Goal: Register for event/course: Sign up to attend an event or enroll in a course

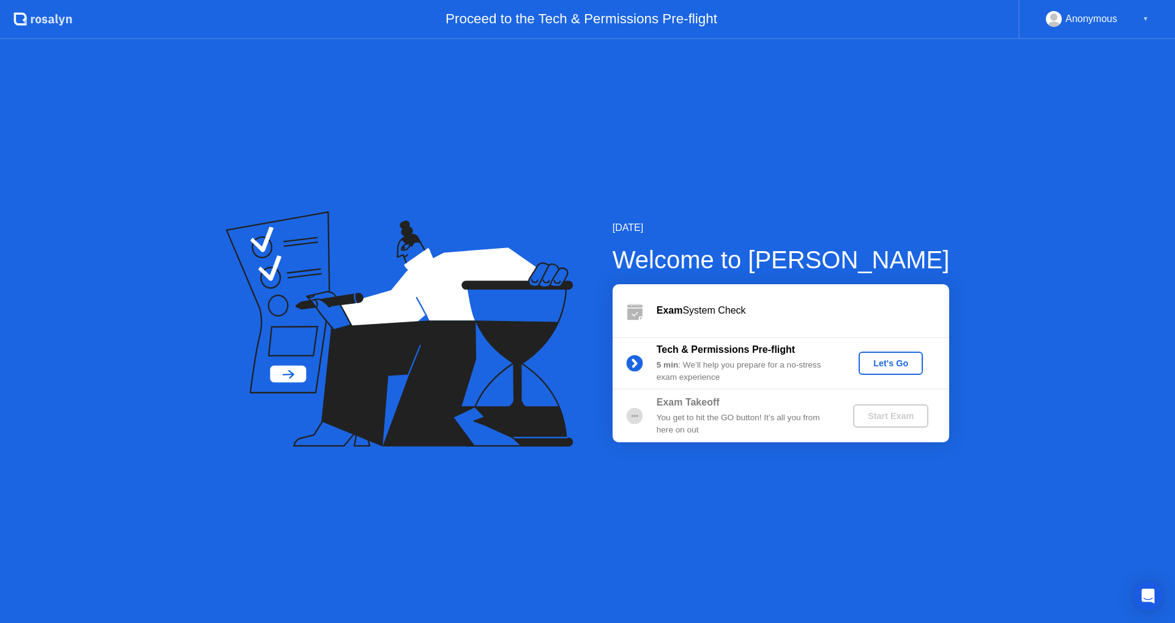
click at [902, 599] on div "[DATE] Welcome to [PERSON_NAME] Exam System Check Tech & Permissions Pre-flight…" at bounding box center [587, 330] width 1175 height 583
drag, startPoint x: 927, startPoint y: 234, endPoint x: 923, endPoint y: 250, distance: 15.9
click at [927, 234] on div "[DATE]" at bounding box center [781, 227] width 337 height 15
click at [983, 249] on div "[DATE] Welcome to [PERSON_NAME] Exam System Check Tech & Permissions Pre-flight…" at bounding box center [587, 330] width 1175 height 583
click at [882, 364] on div "Let's Go" at bounding box center [891, 363] width 54 height 10
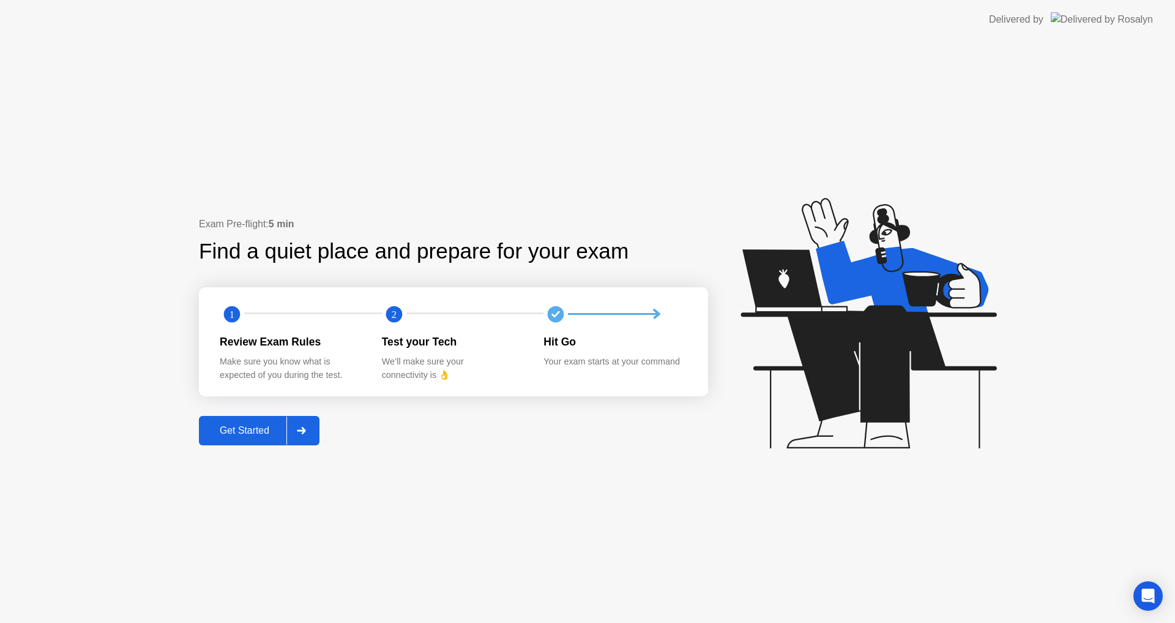
click at [252, 439] on button "Get Started" at bounding box center [259, 430] width 121 height 29
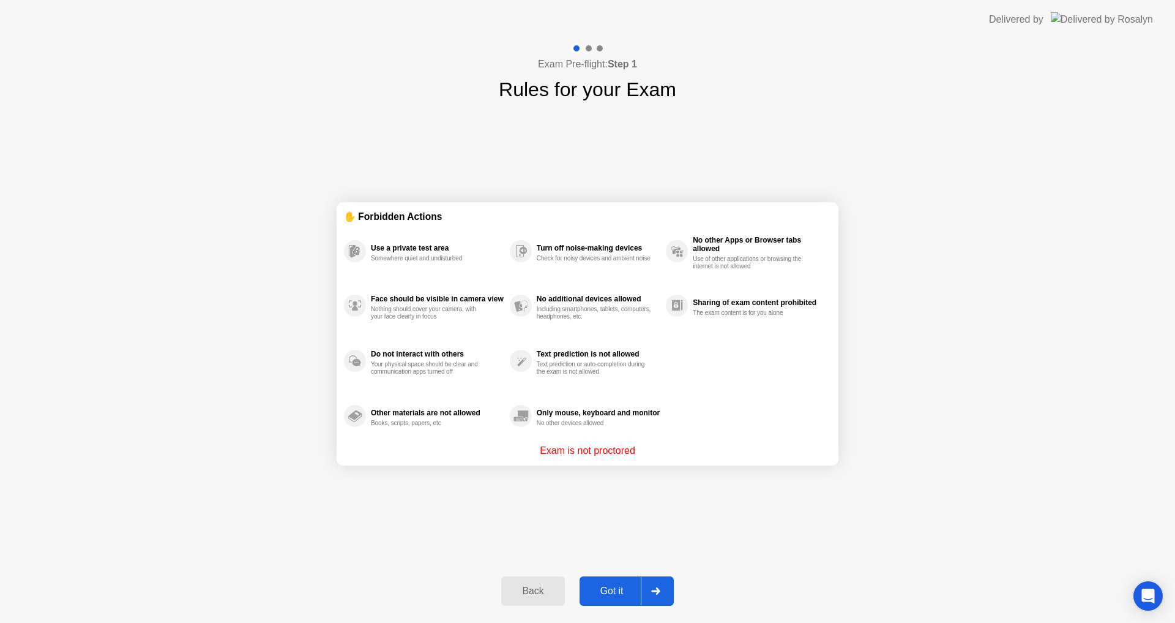
click at [614, 589] on div "Got it" at bounding box center [612, 590] width 58 height 11
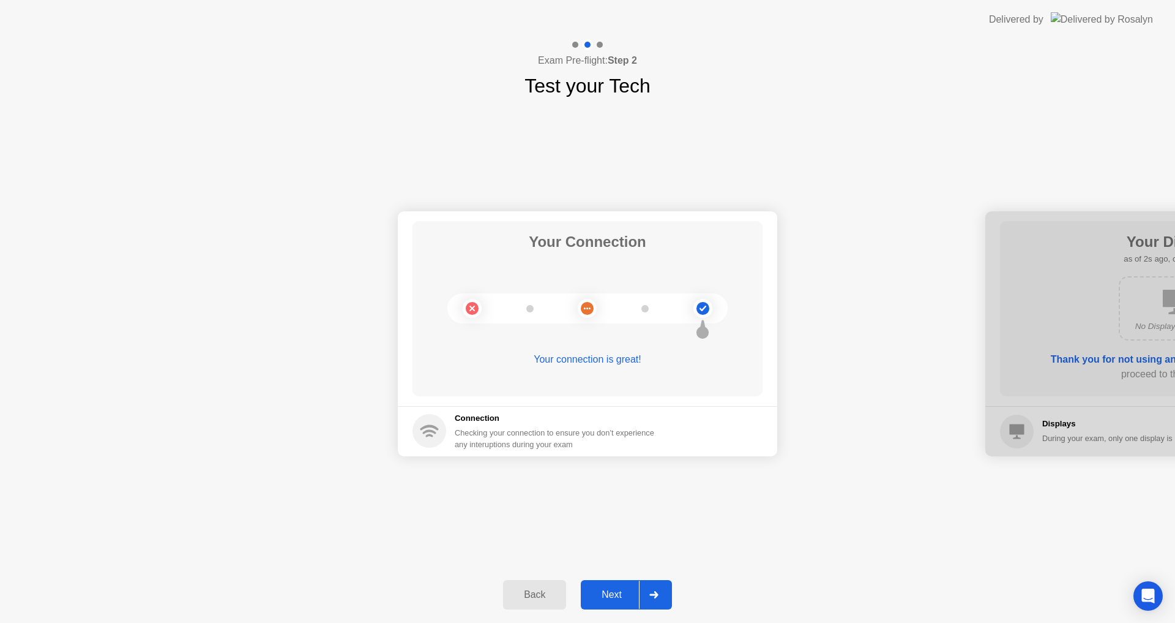
click at [624, 599] on div "Next" at bounding box center [612, 594] width 54 height 11
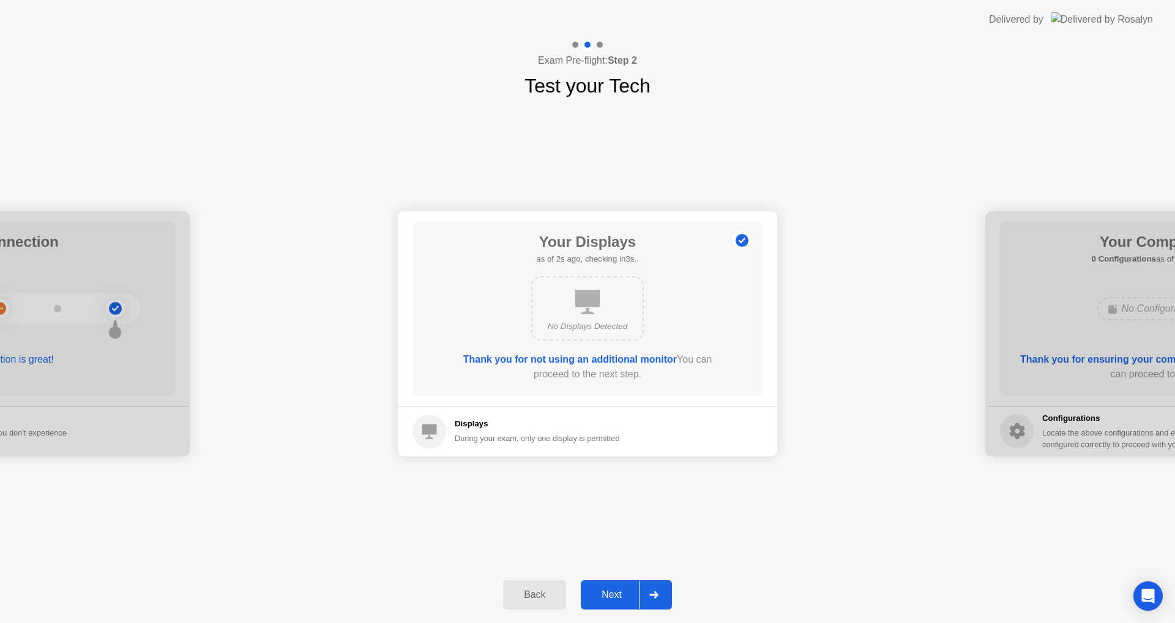
click at [624, 599] on div "Next" at bounding box center [612, 594] width 54 height 11
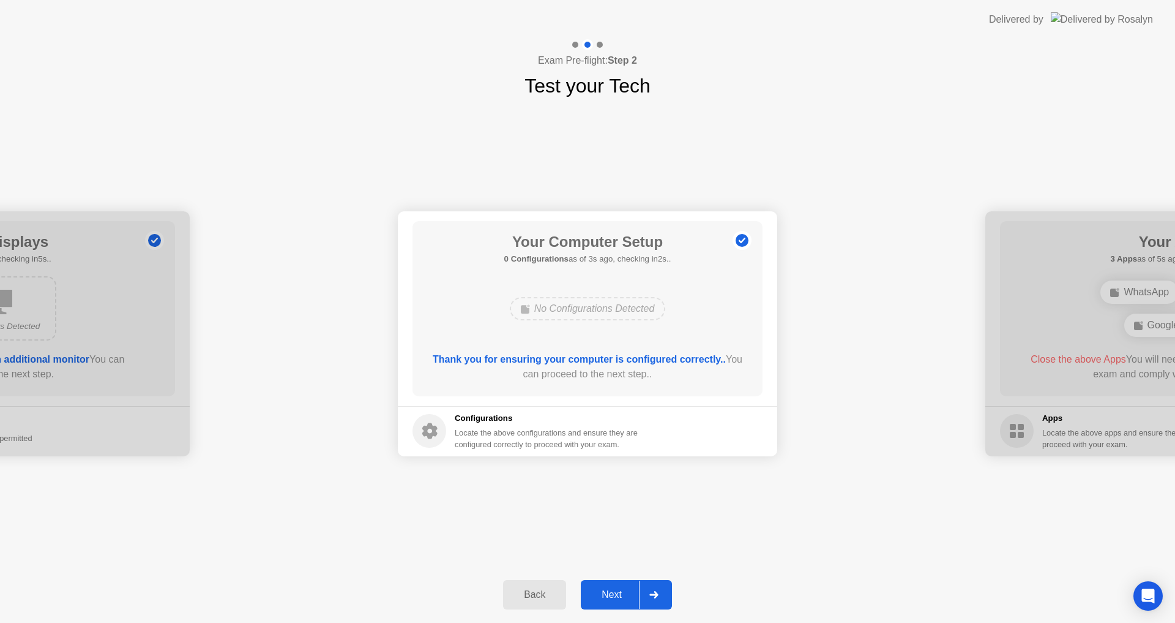
click at [618, 589] on div "Next" at bounding box center [612, 594] width 54 height 11
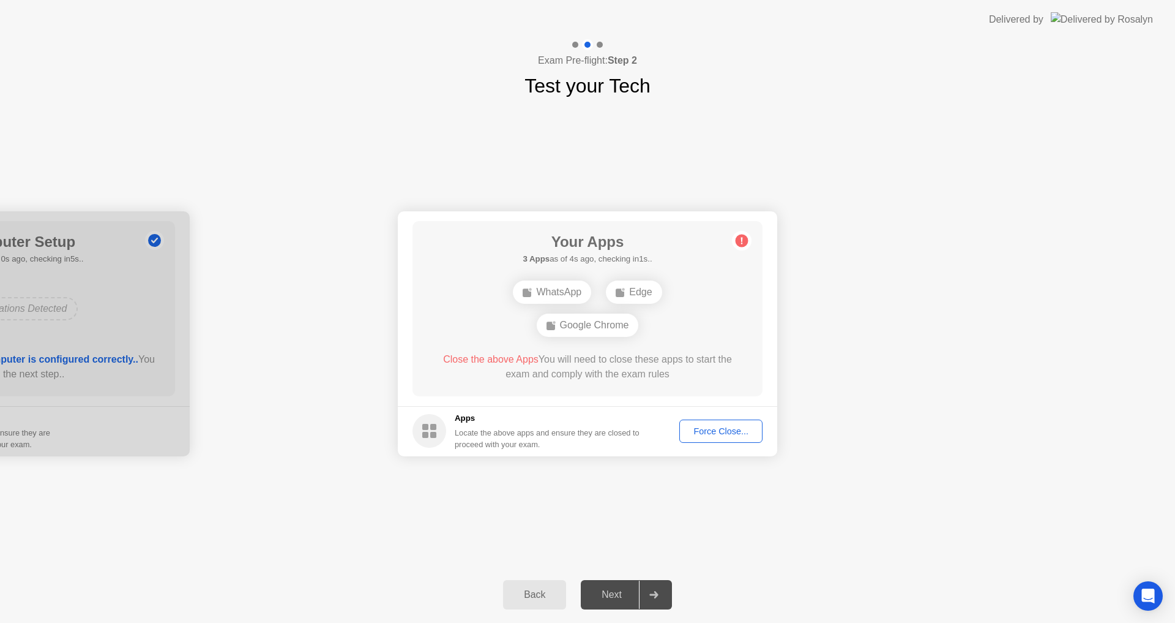
click at [721, 433] on div "Force Close..." at bounding box center [721, 431] width 75 height 10
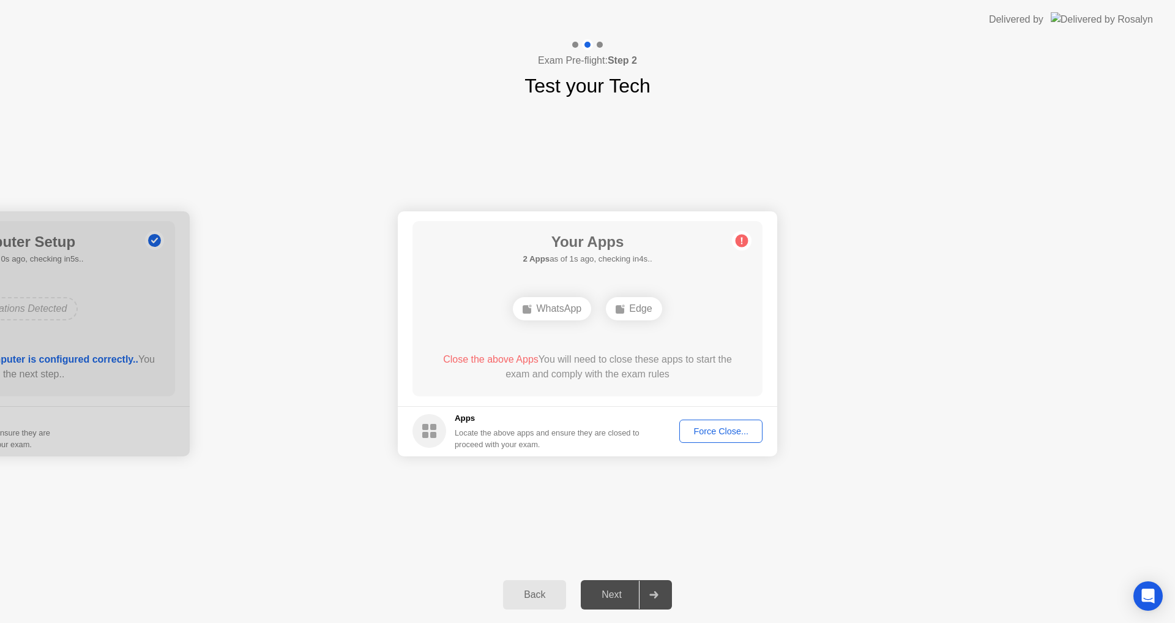
click at [702, 430] on div "Force Close..." at bounding box center [721, 431] width 75 height 10
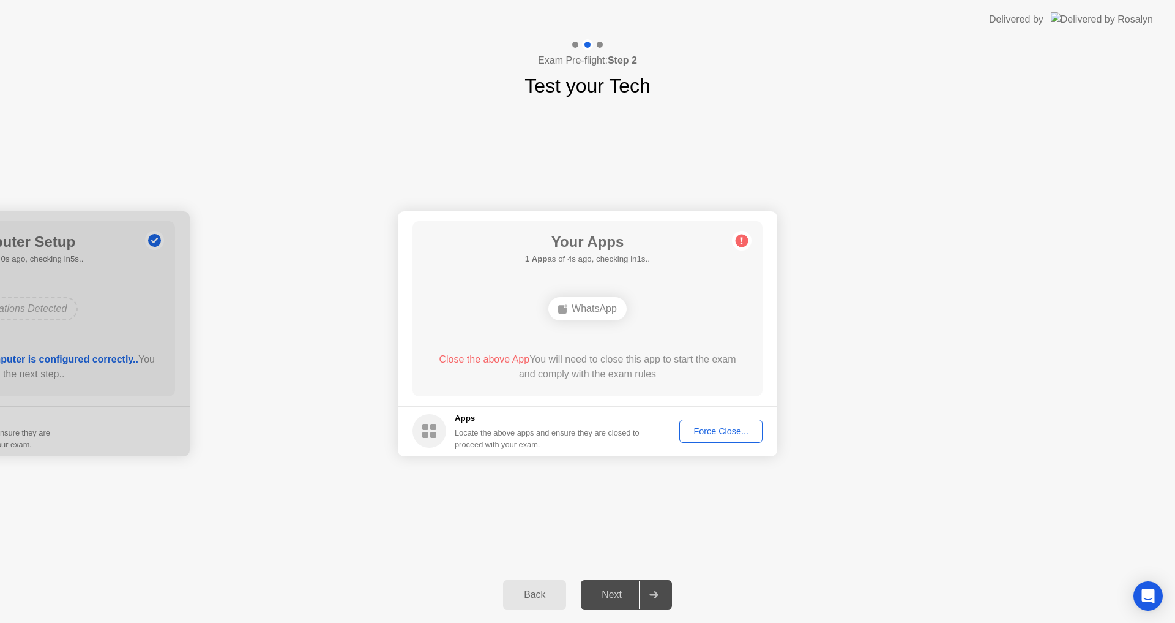
click at [721, 427] on div "Force Close..." at bounding box center [721, 431] width 75 height 10
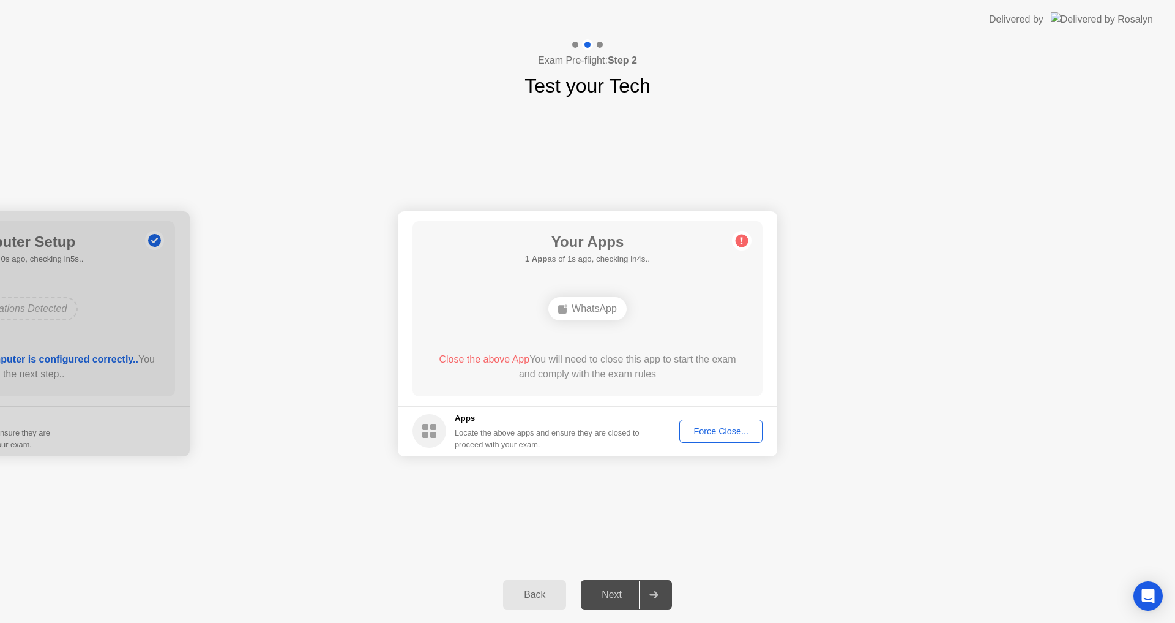
click at [716, 427] on div "Force Close..." at bounding box center [721, 431] width 75 height 10
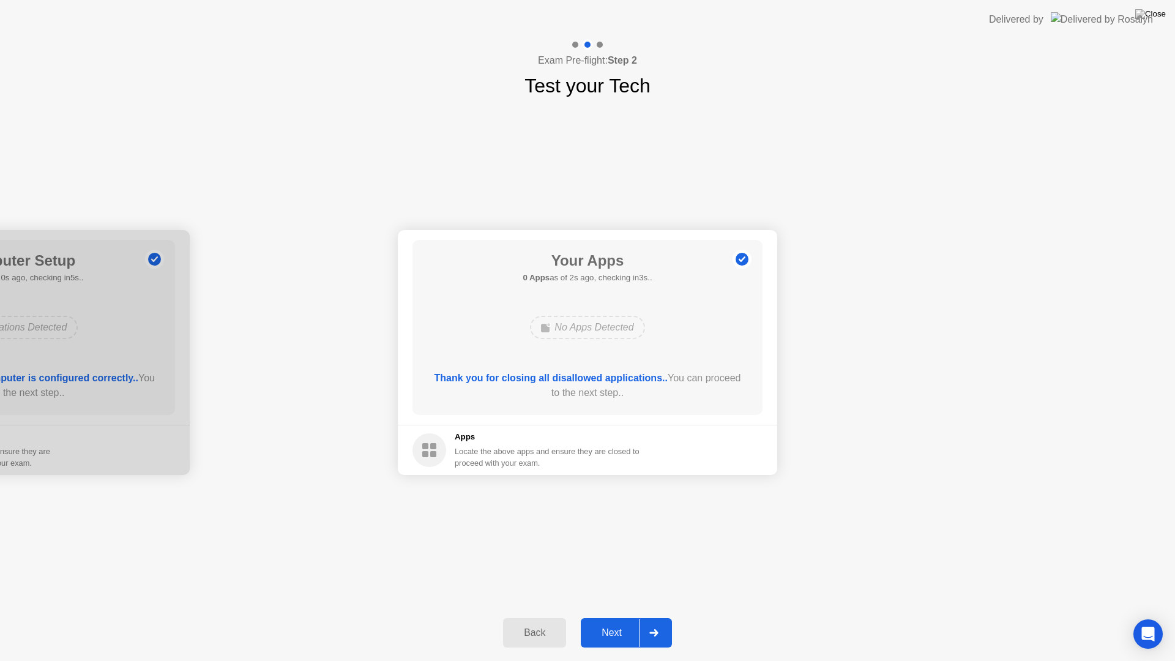
click at [610, 622] on div "Next" at bounding box center [612, 633] width 54 height 11
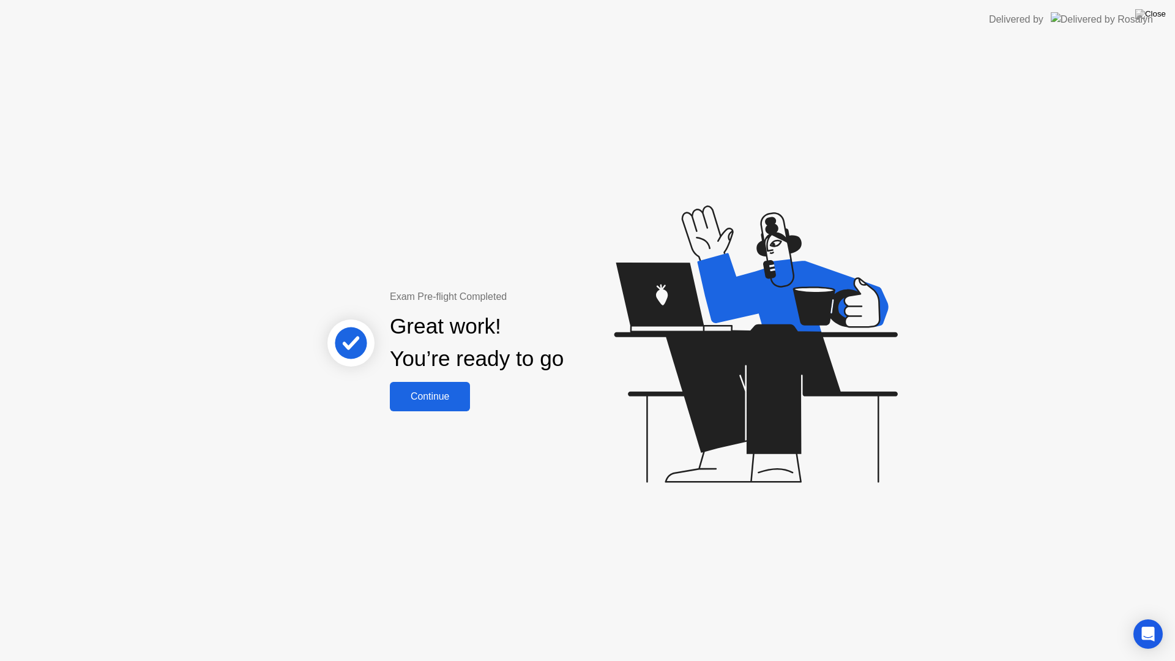
click at [418, 396] on div "Continue" at bounding box center [430, 396] width 73 height 11
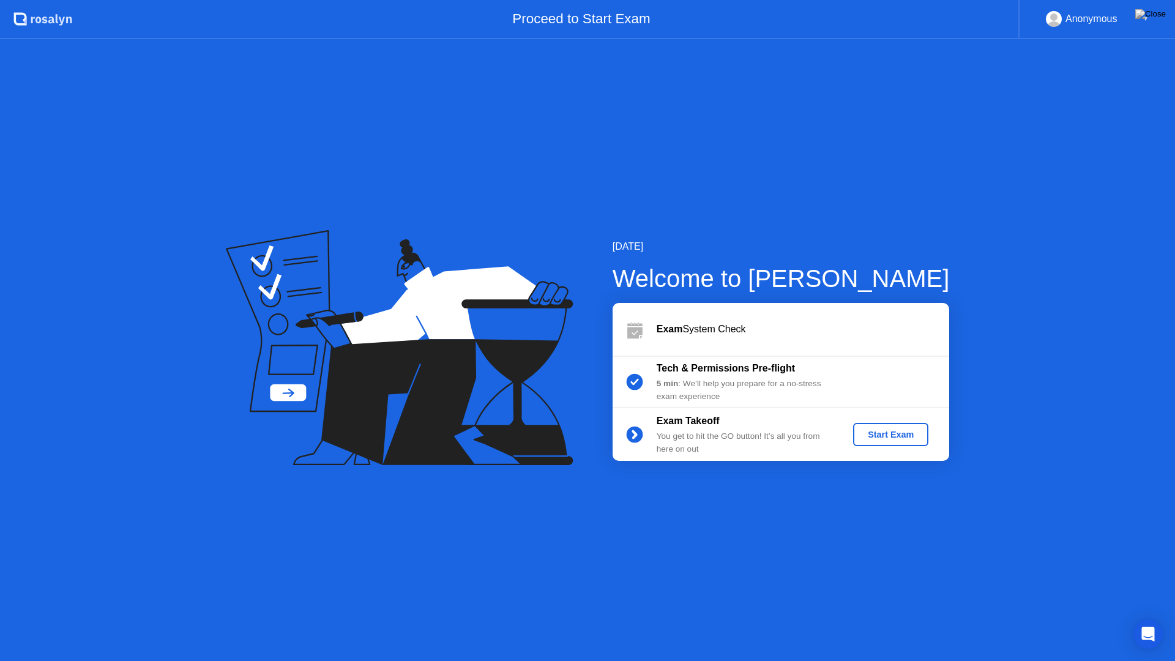
click at [562, 515] on div "[DATE] Welcome to [PERSON_NAME] Exam System Check Tech & Permissions Pre-flight…" at bounding box center [587, 350] width 1175 height 622
click at [715, 505] on div "[DATE] Welcome to [PERSON_NAME] Exam System Check Tech & Permissions Pre-flight…" at bounding box center [587, 350] width 1175 height 622
drag, startPoint x: 899, startPoint y: 432, endPoint x: 855, endPoint y: 543, distance: 119.8
click at [855, 543] on div "[DATE] Welcome to [PERSON_NAME] Exam System Check Tech & Permissions Pre-flight…" at bounding box center [587, 350] width 1175 height 622
click at [905, 427] on button "Start Exam" at bounding box center [890, 434] width 75 height 23
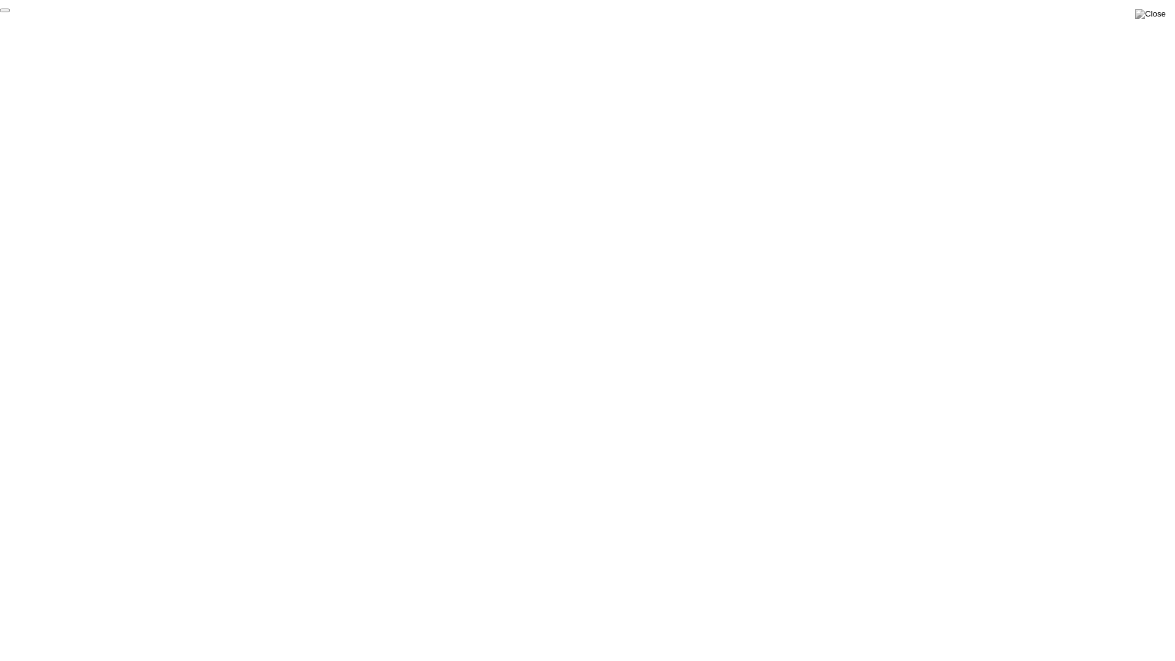
click div "End Proctoring Session"
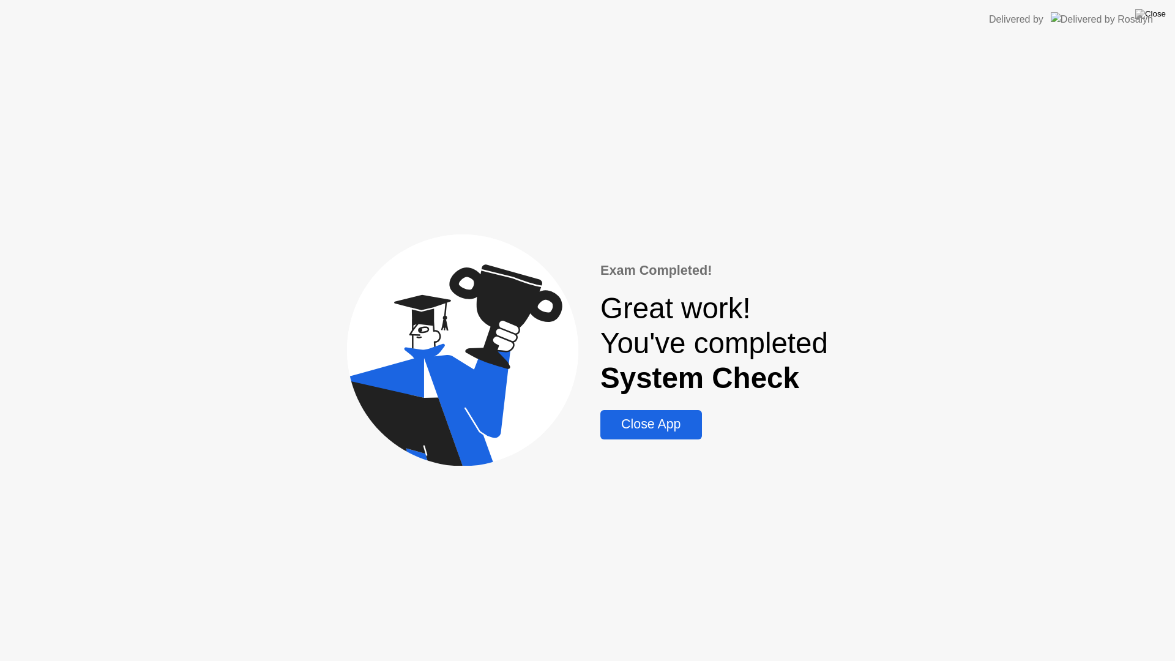
click at [659, 428] on div "Close App" at bounding box center [651, 424] width 94 height 15
